Goal: Find specific page/section: Find specific page/section

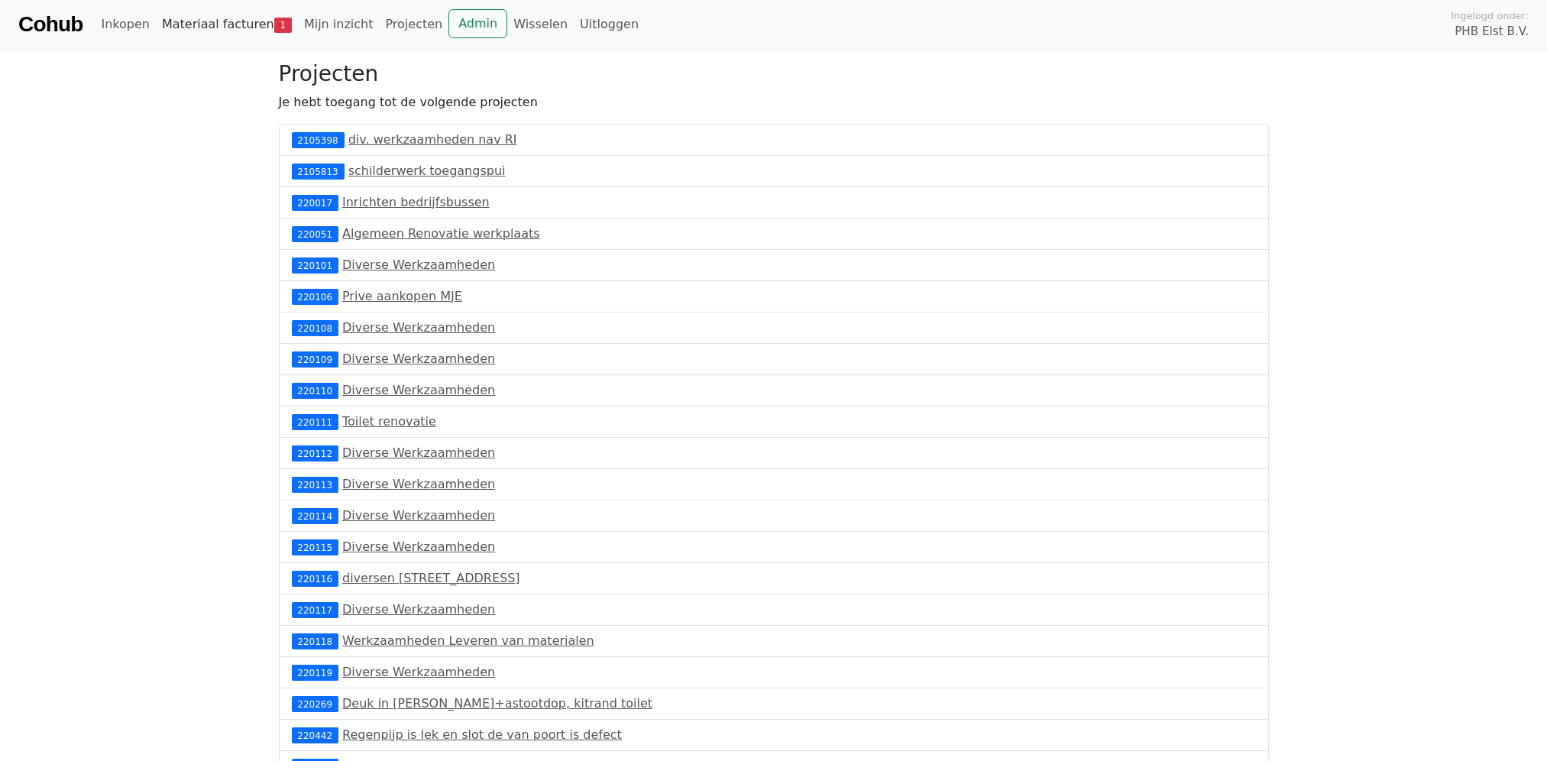
click at [227, 26] on link "Materiaal facturen 1" at bounding box center [227, 24] width 142 height 31
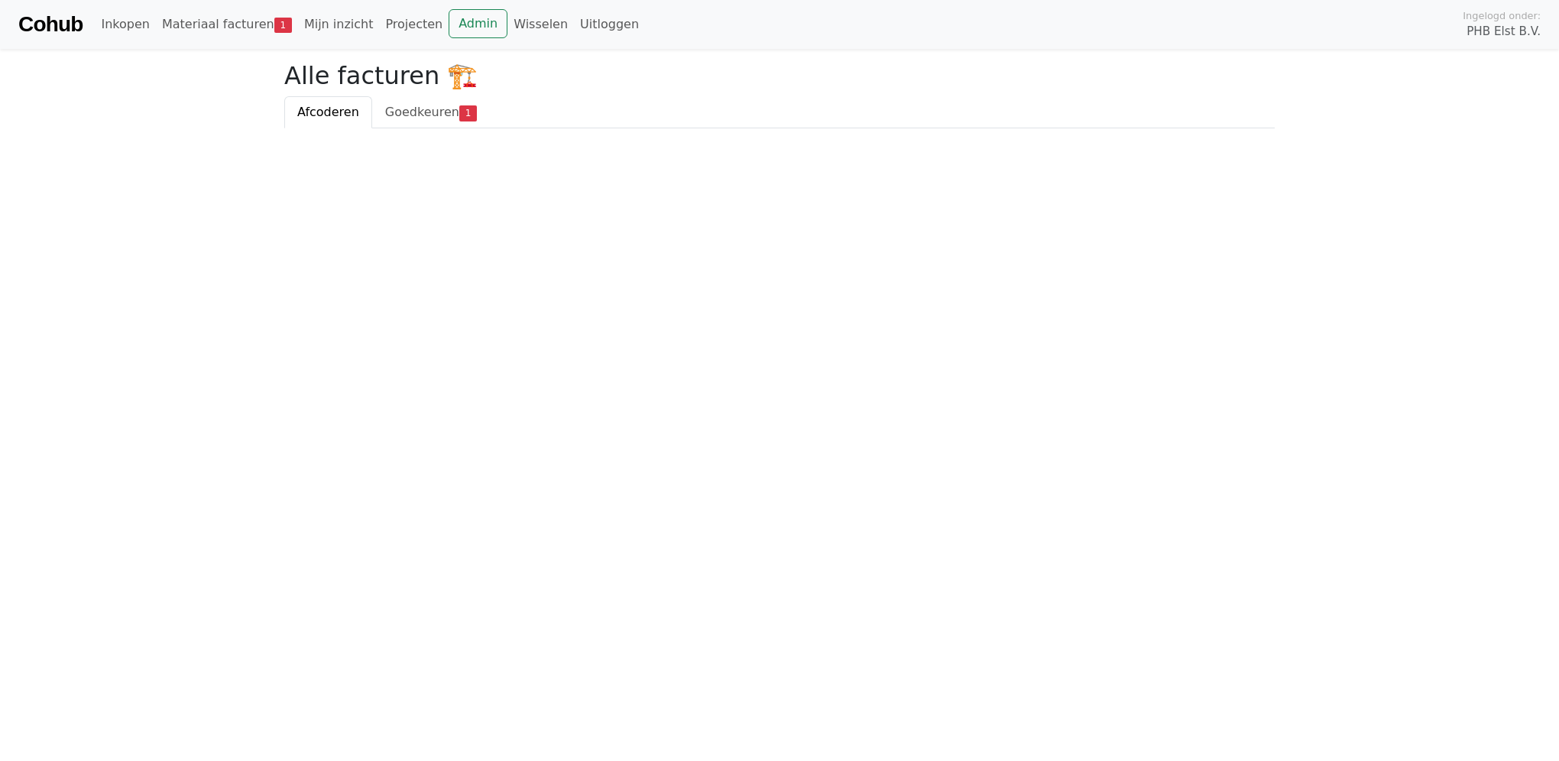
click at [50, 24] on link "Cohub" at bounding box center [50, 24] width 64 height 37
